Goal: Task Accomplishment & Management: Manage account settings

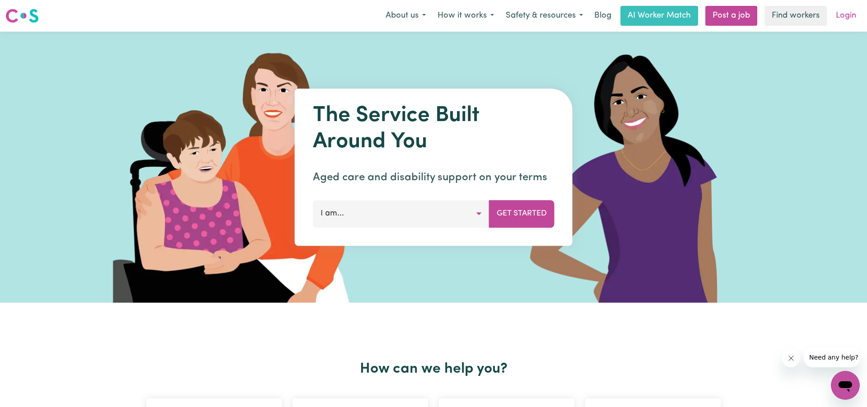
click at [840, 15] on link "Login" at bounding box center [846, 16] width 31 height 20
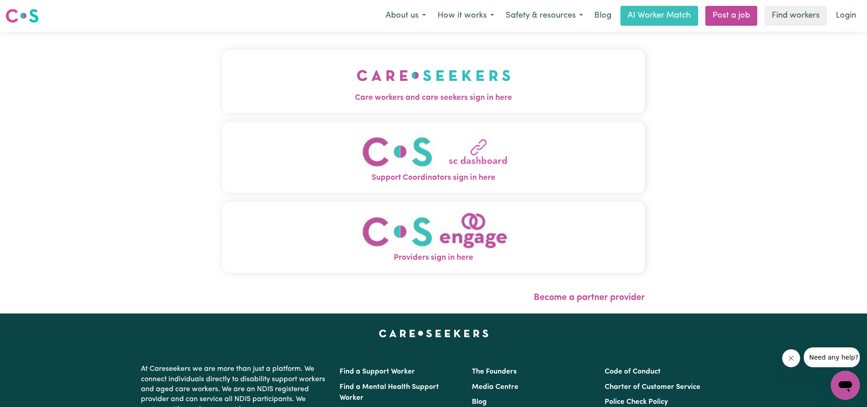
click at [417, 89] on img "Care workers and care seekers sign in here" at bounding box center [434, 75] width 154 height 33
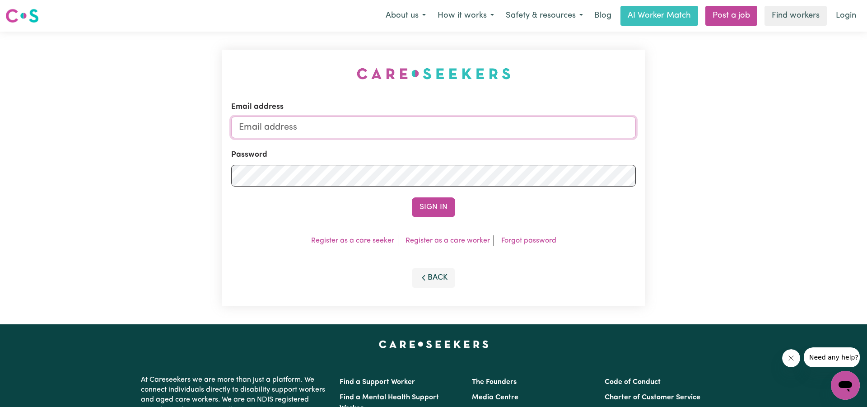
click at [324, 128] on input "Email address" at bounding box center [433, 128] width 405 height 22
type input "[EMAIL_ADDRESS][DOMAIN_NAME]"
click at [434, 208] on button "Sign In" at bounding box center [433, 207] width 43 height 20
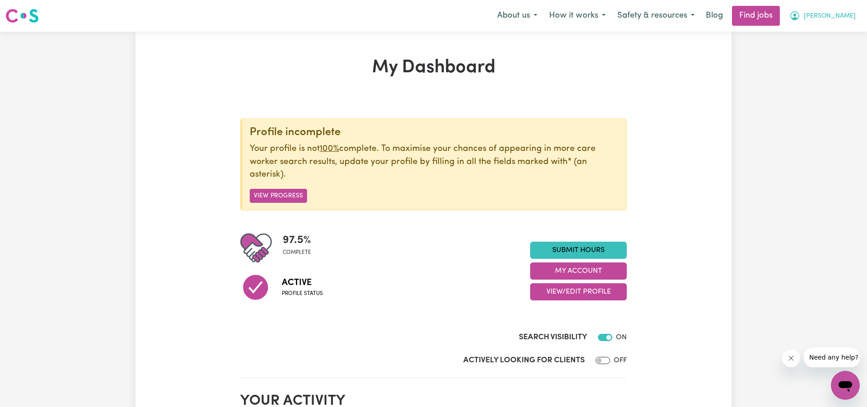
click at [843, 16] on span "[PERSON_NAME]" at bounding box center [830, 16] width 52 height 10
click at [818, 34] on link "My Account" at bounding box center [825, 35] width 71 height 17
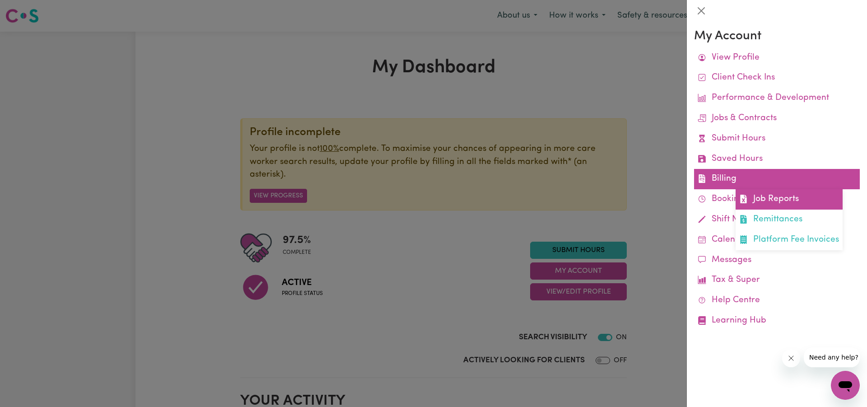
click at [754, 195] on link "Job Reports" at bounding box center [789, 199] width 107 height 20
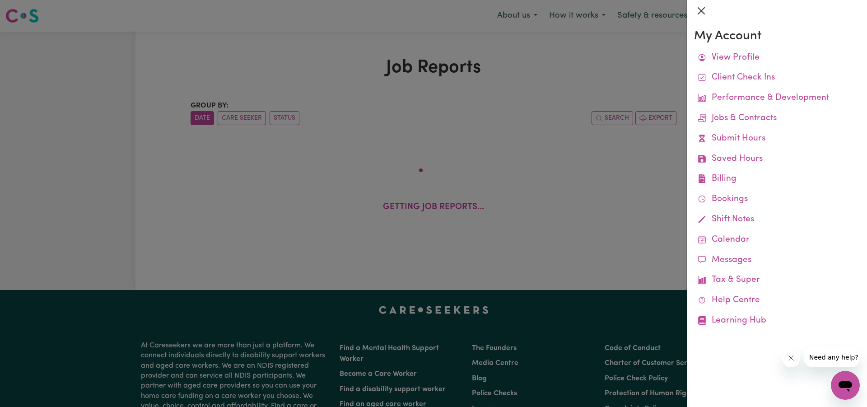
click at [700, 12] on button "Close" at bounding box center [701, 11] width 14 height 14
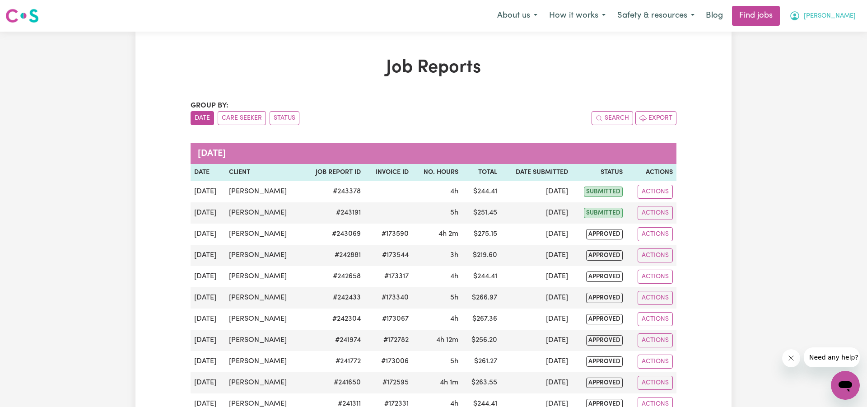
click at [842, 18] on span "[PERSON_NAME]" at bounding box center [830, 16] width 52 height 10
click at [816, 32] on link "My Account" at bounding box center [825, 35] width 71 height 17
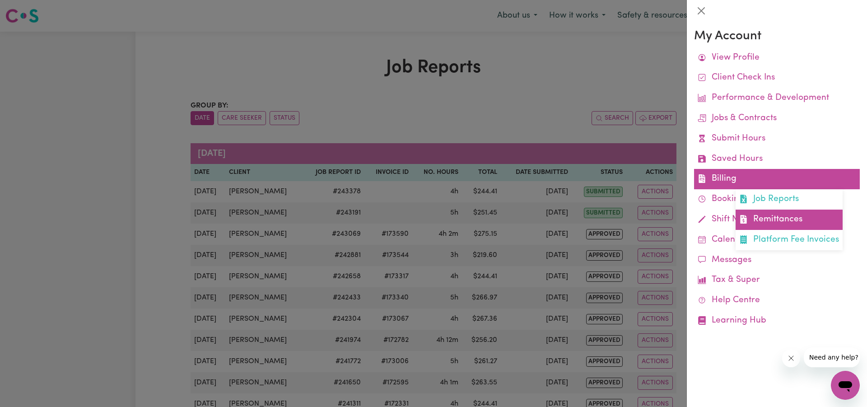
click at [770, 214] on link "Remittances" at bounding box center [789, 220] width 107 height 20
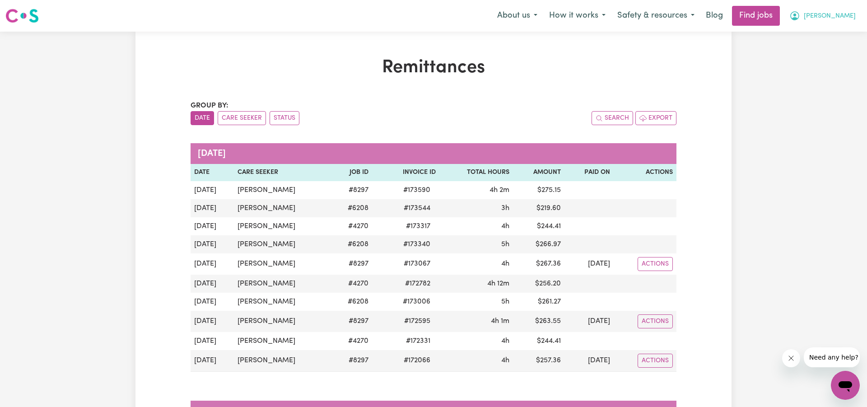
click at [800, 19] on icon "My Account" at bounding box center [795, 15] width 11 height 11
click at [804, 69] on link "Logout" at bounding box center [825, 69] width 71 height 17
